Goal: Transaction & Acquisition: Purchase product/service

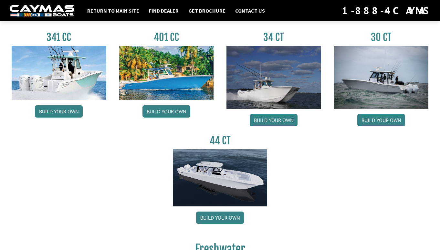
scroll to position [309, 0]
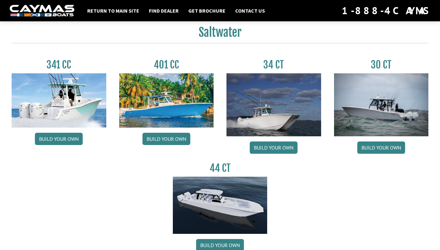
click at [321, 169] on div "341 CC Build your own 401 CC Build your own 34 CT Build your own 30 CT Build yo…" at bounding box center [220, 154] width 430 height 211
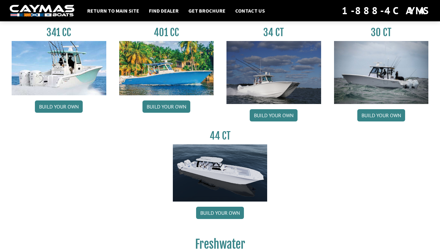
scroll to position [319, 0]
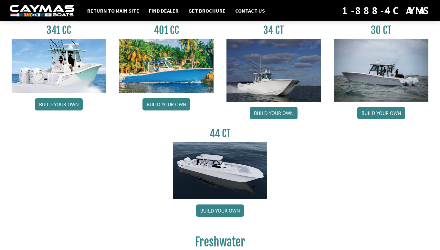
click at [174, 80] on img at bounding box center [166, 66] width 95 height 54
click at [169, 108] on link "Build your own" at bounding box center [166, 104] width 48 height 12
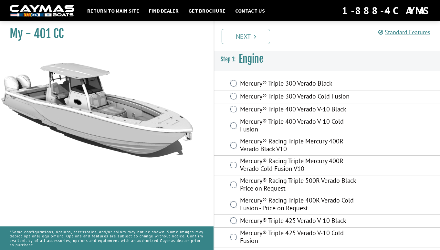
click at [53, 8] on img at bounding box center [42, 11] width 65 height 12
